Goal: Transaction & Acquisition: Download file/media

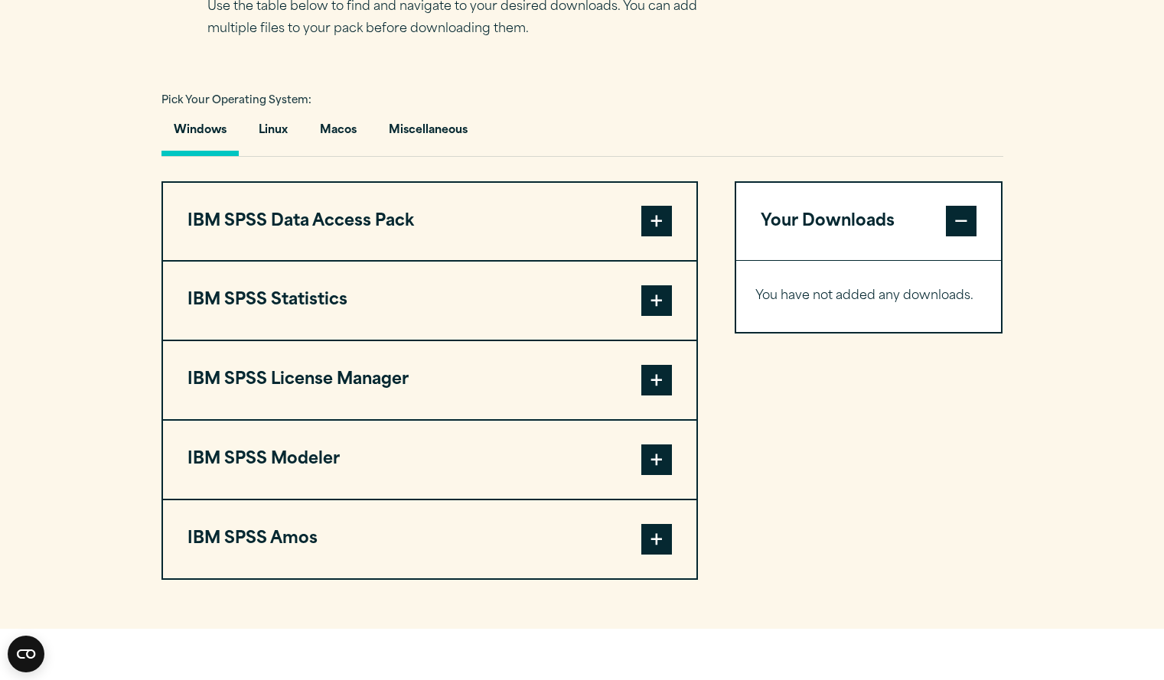
scroll to position [1040, 0]
click at [649, 315] on span at bounding box center [656, 300] width 31 height 31
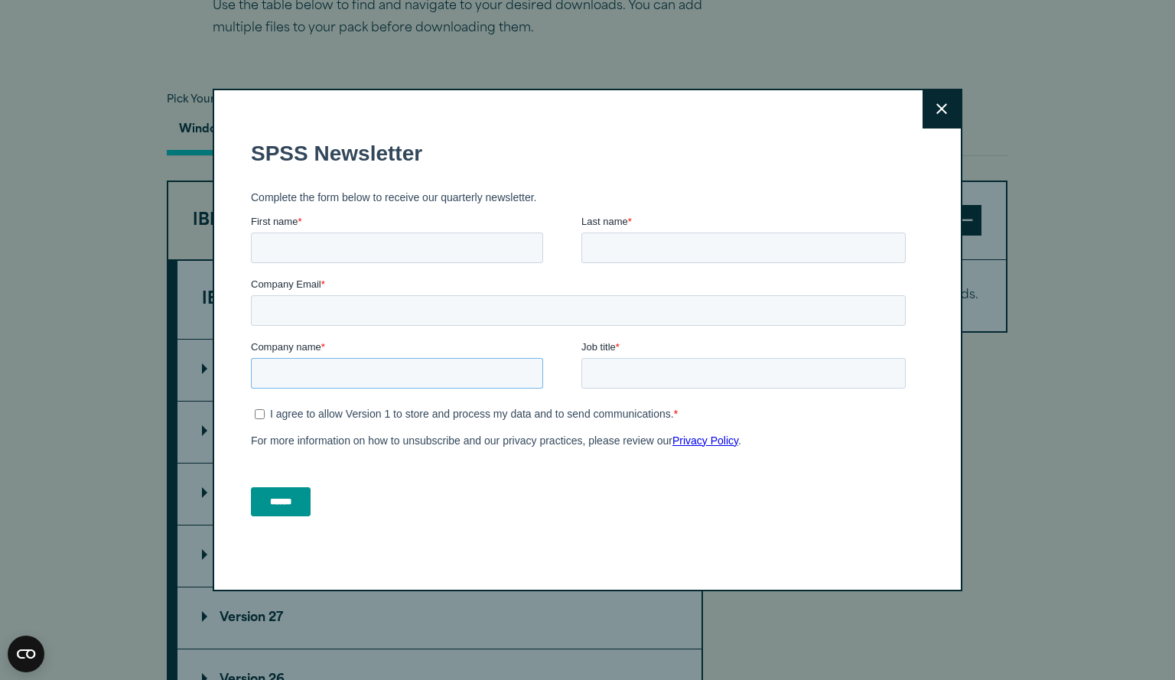
click at [262, 379] on input "Company name *" at bounding box center [397, 372] width 292 height 31
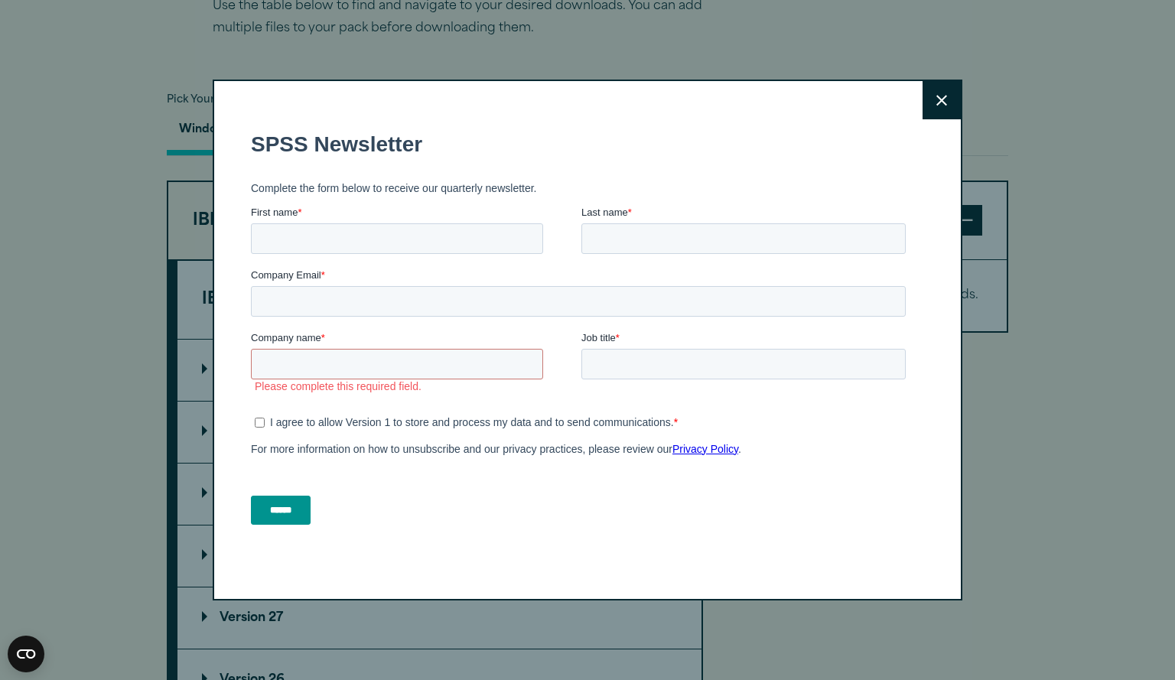
click at [937, 113] on button "Close" at bounding box center [942, 100] width 38 height 38
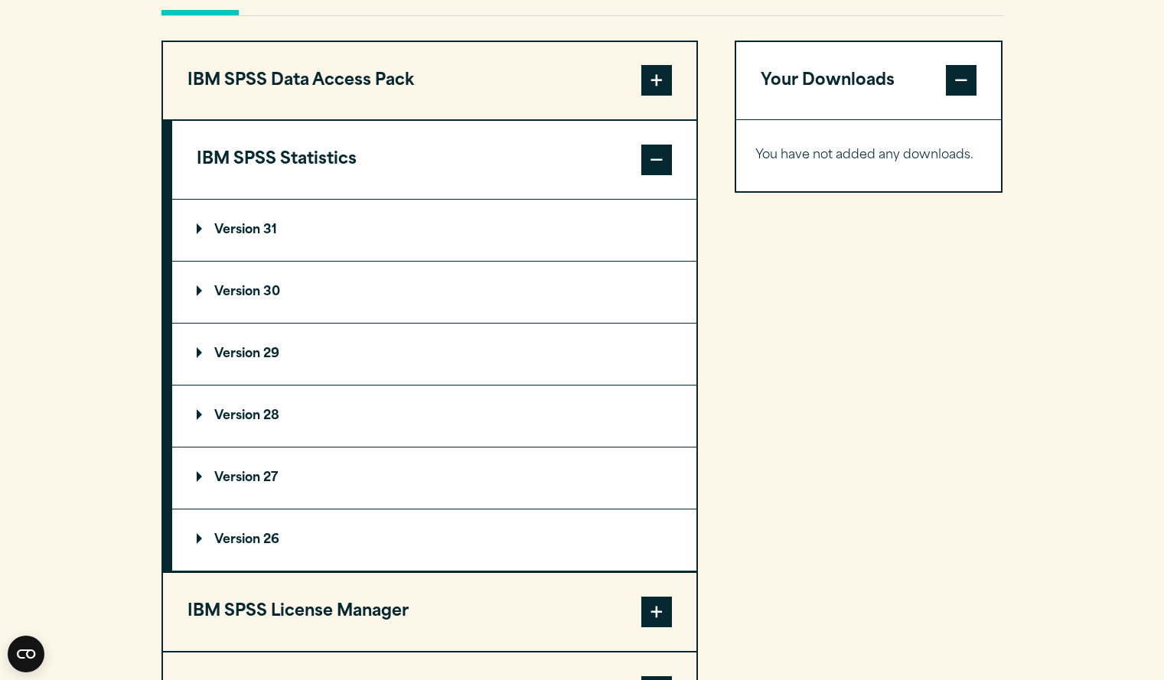
scroll to position [1184, 0]
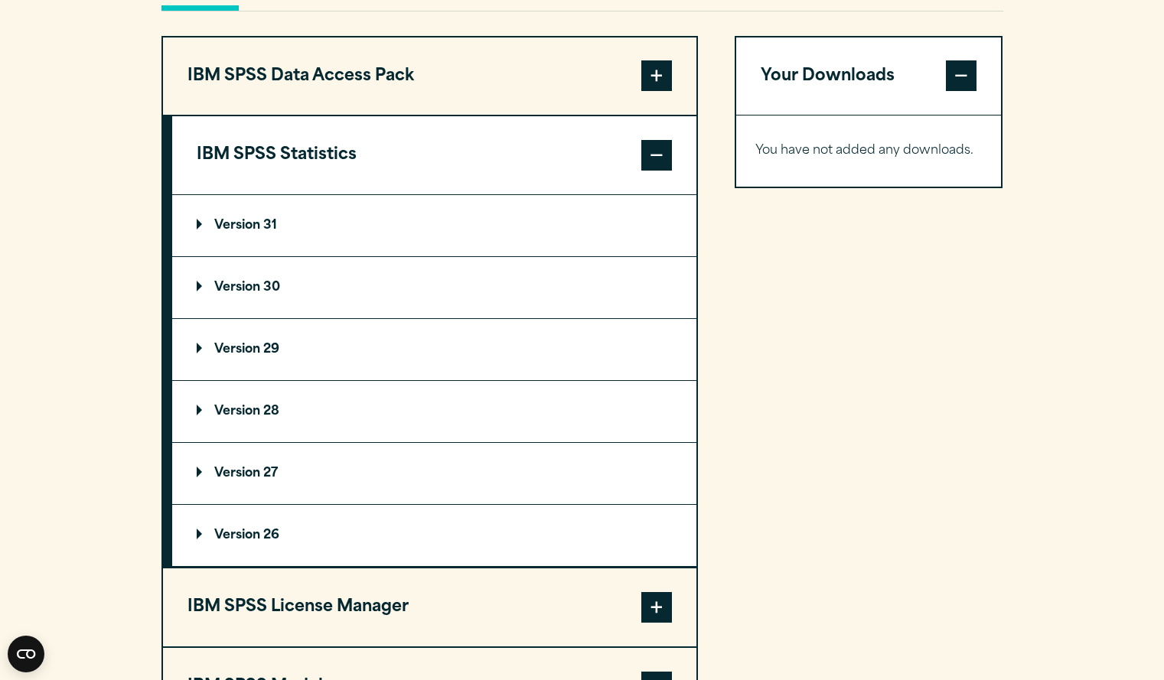
click at [210, 313] on summary "Version 30" at bounding box center [434, 287] width 524 height 61
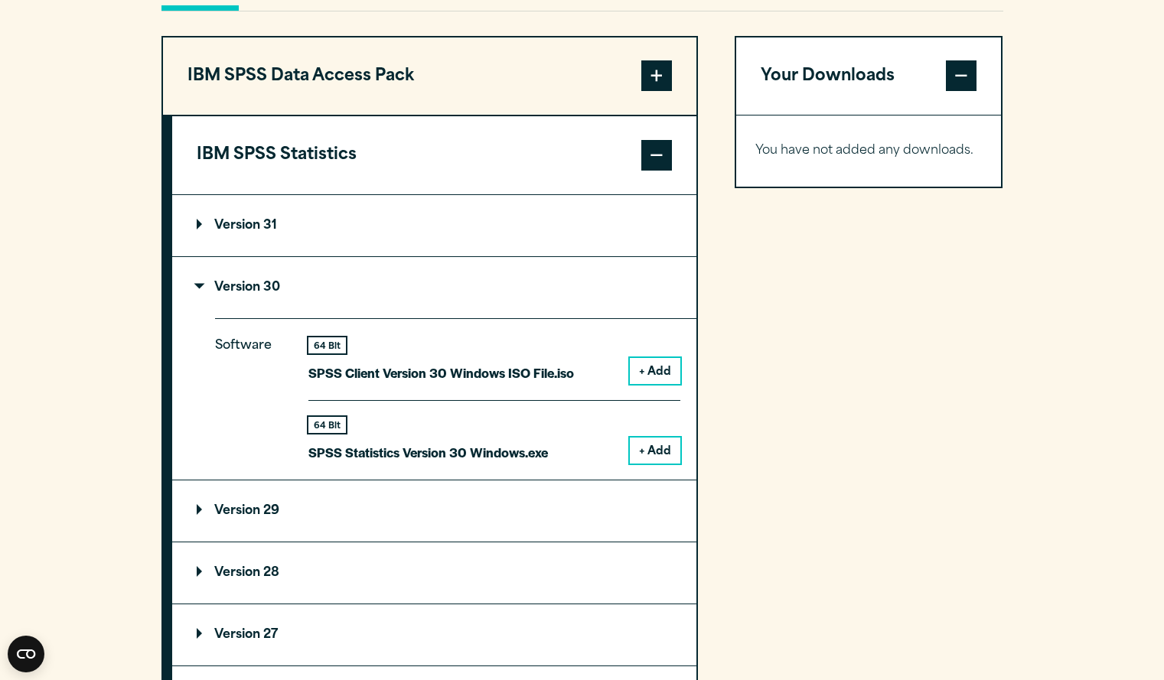
click at [652, 464] on button "+ Add" at bounding box center [655, 451] width 50 height 26
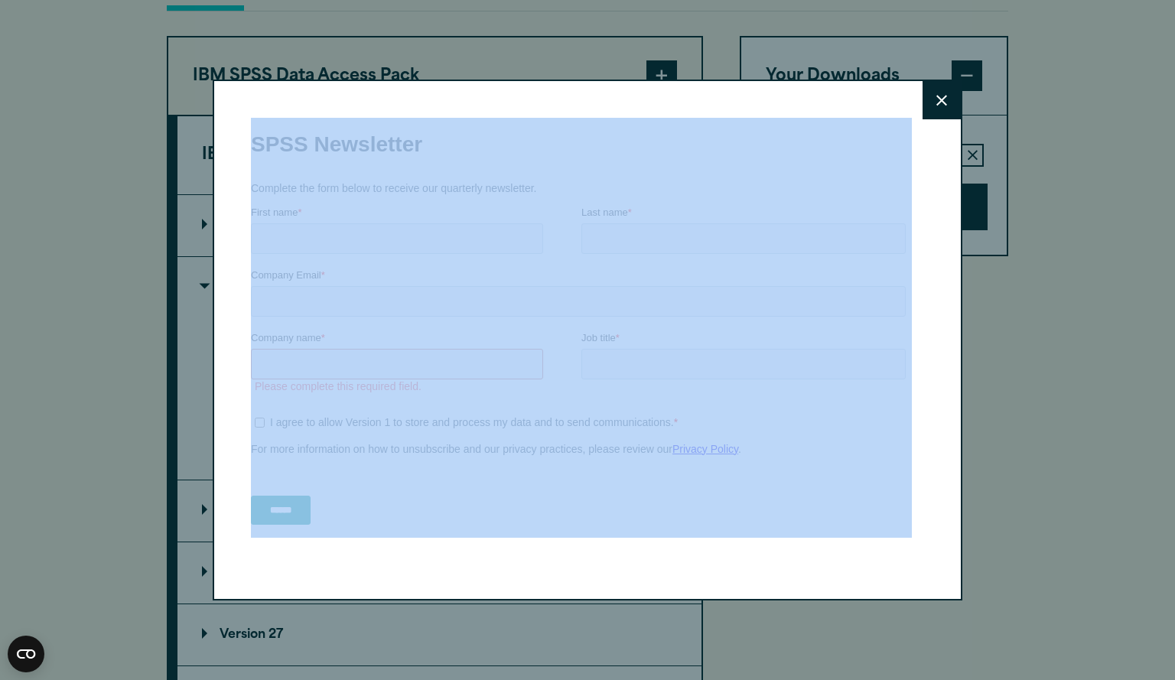
drag, startPoint x: 912, startPoint y: 108, endPoint x: 935, endPoint y: 101, distance: 24.0
click at [935, 101] on div "Close" at bounding box center [588, 340] width 750 height 521
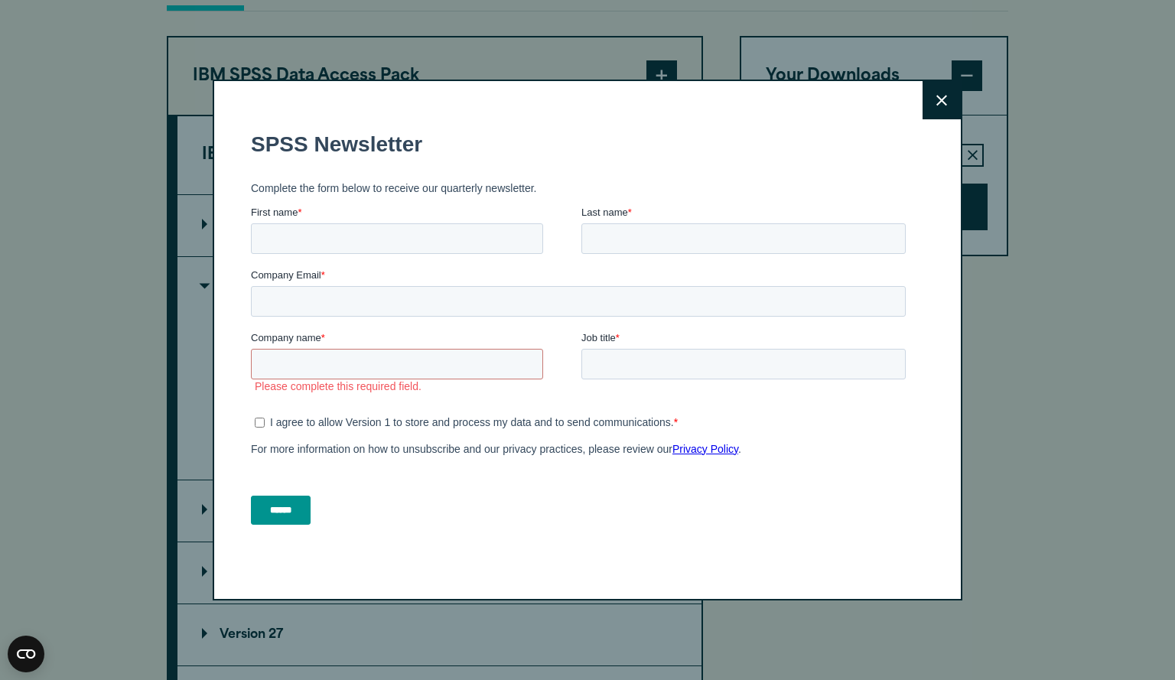
click at [936, 101] on icon at bounding box center [941, 100] width 11 height 11
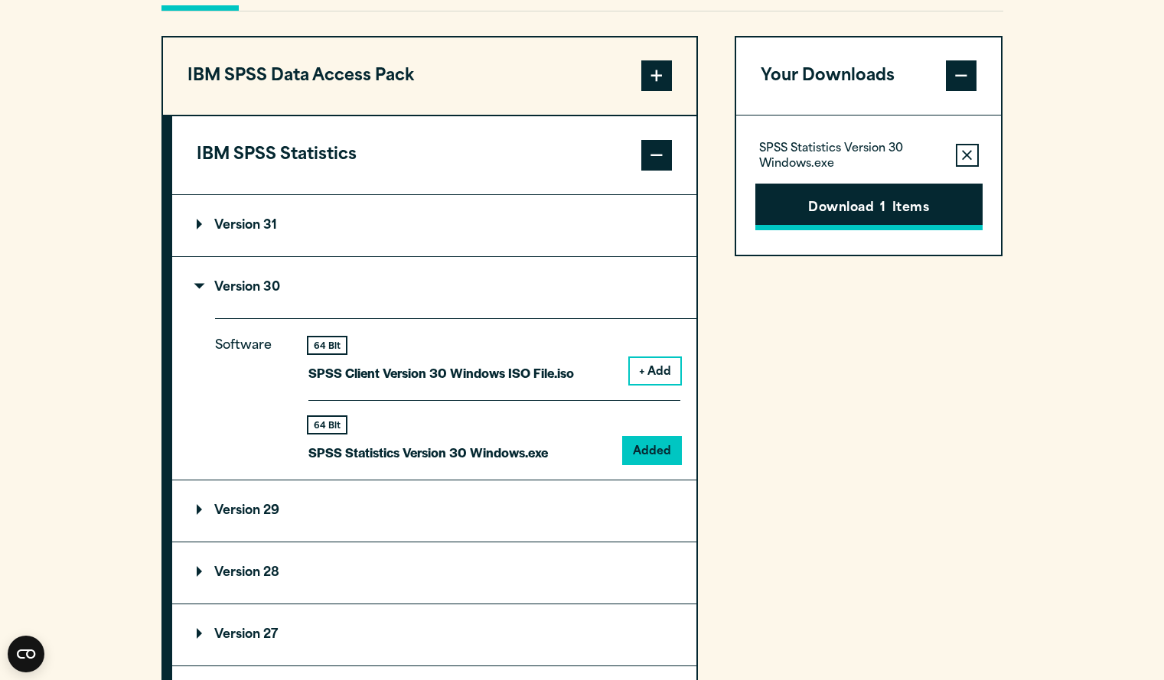
click at [871, 231] on button "Download 1 Items" at bounding box center [868, 207] width 227 height 47
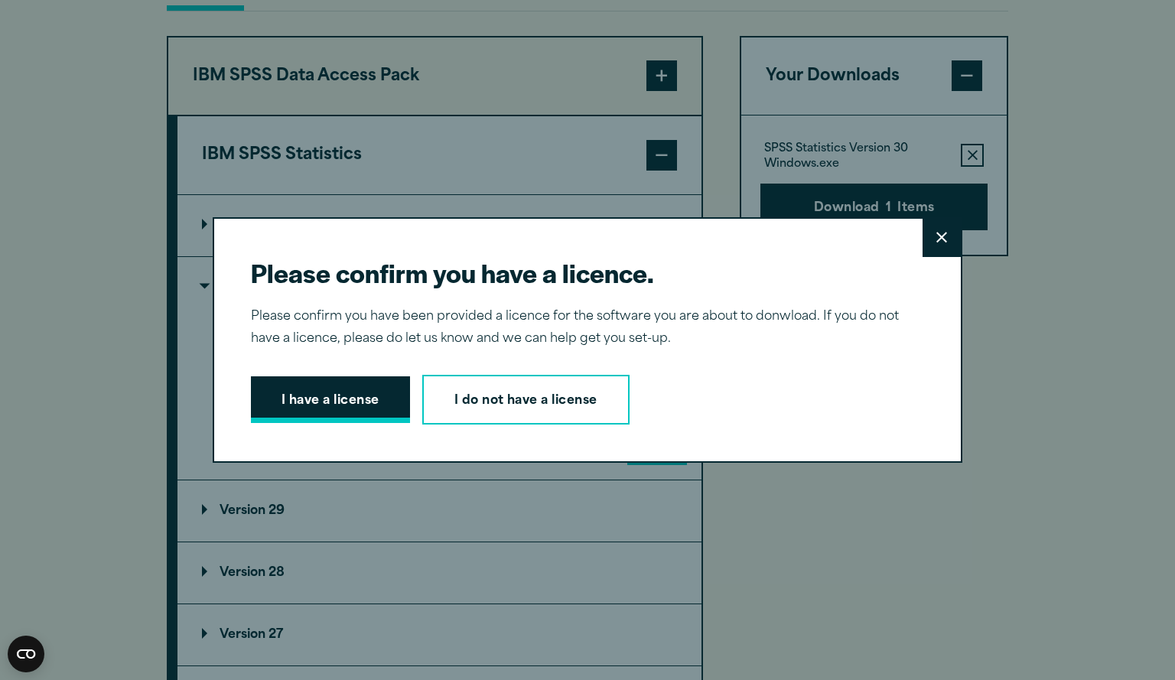
click at [356, 390] on button "I have a license" at bounding box center [330, 399] width 159 height 47
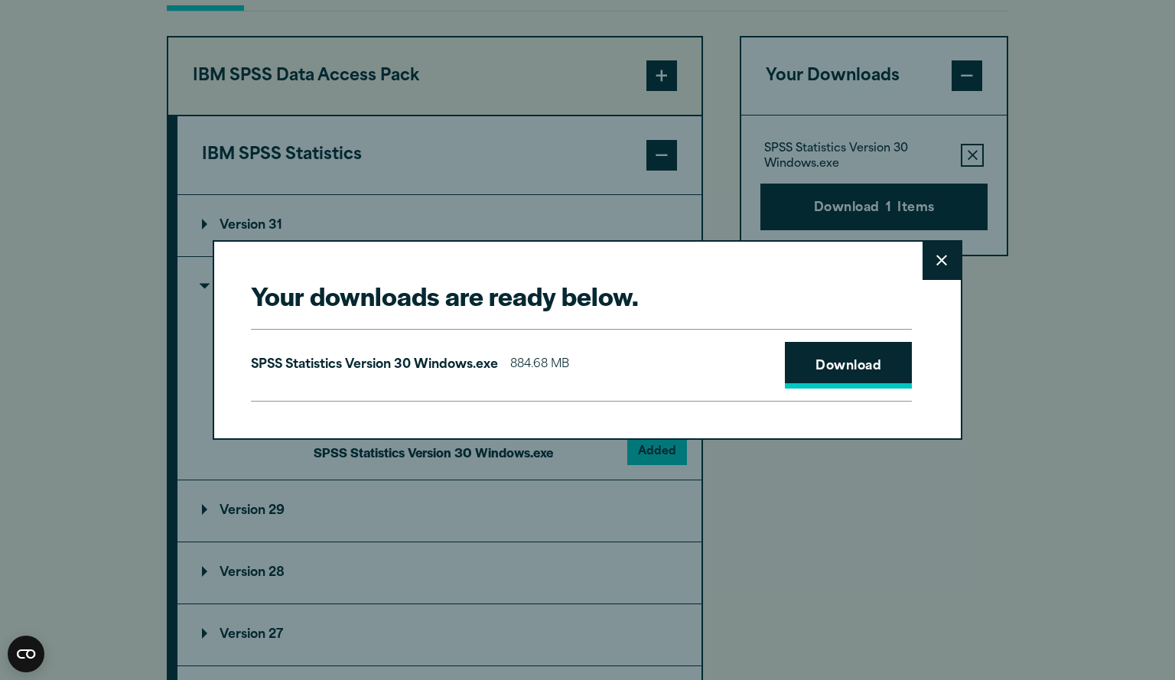
click at [833, 379] on link "Download" at bounding box center [848, 365] width 127 height 47
click at [936, 266] on icon at bounding box center [941, 260] width 11 height 11
